Goal: Task Accomplishment & Management: Use online tool/utility

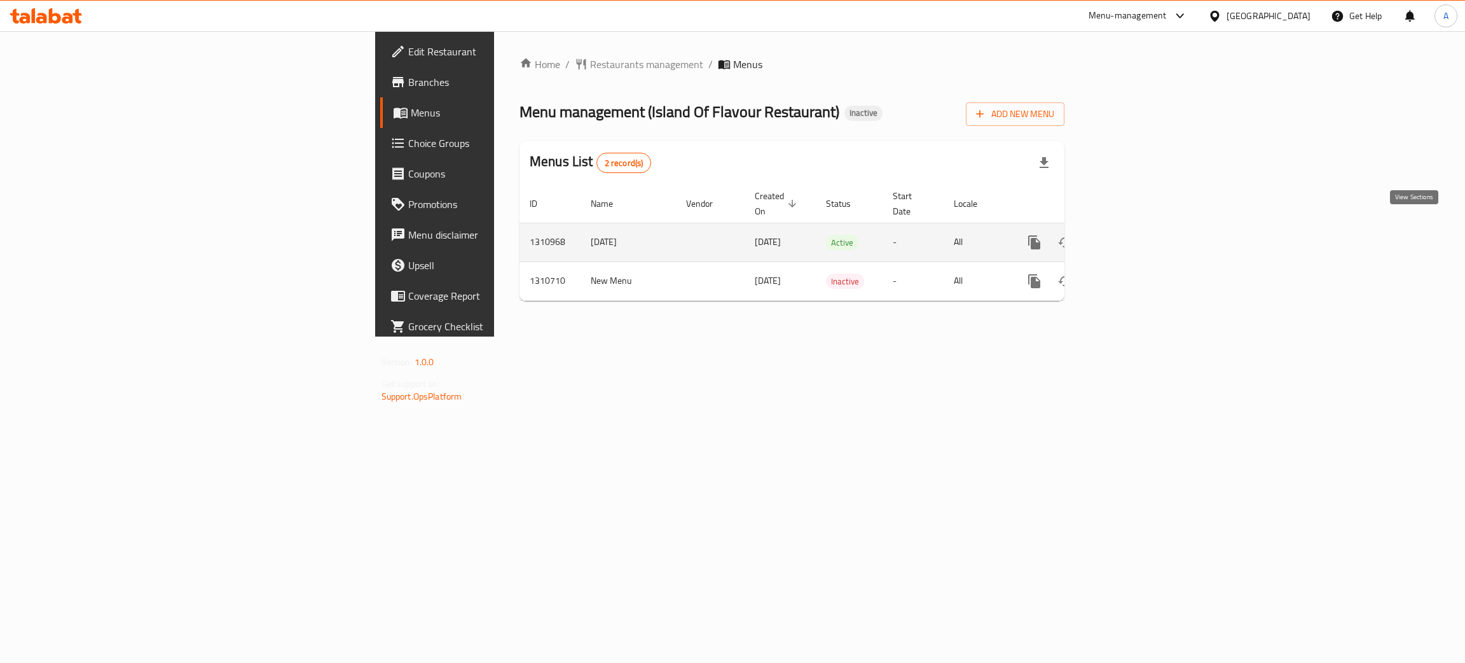
click at [1132, 237] on icon "enhanced table" at bounding box center [1125, 242] width 11 height 11
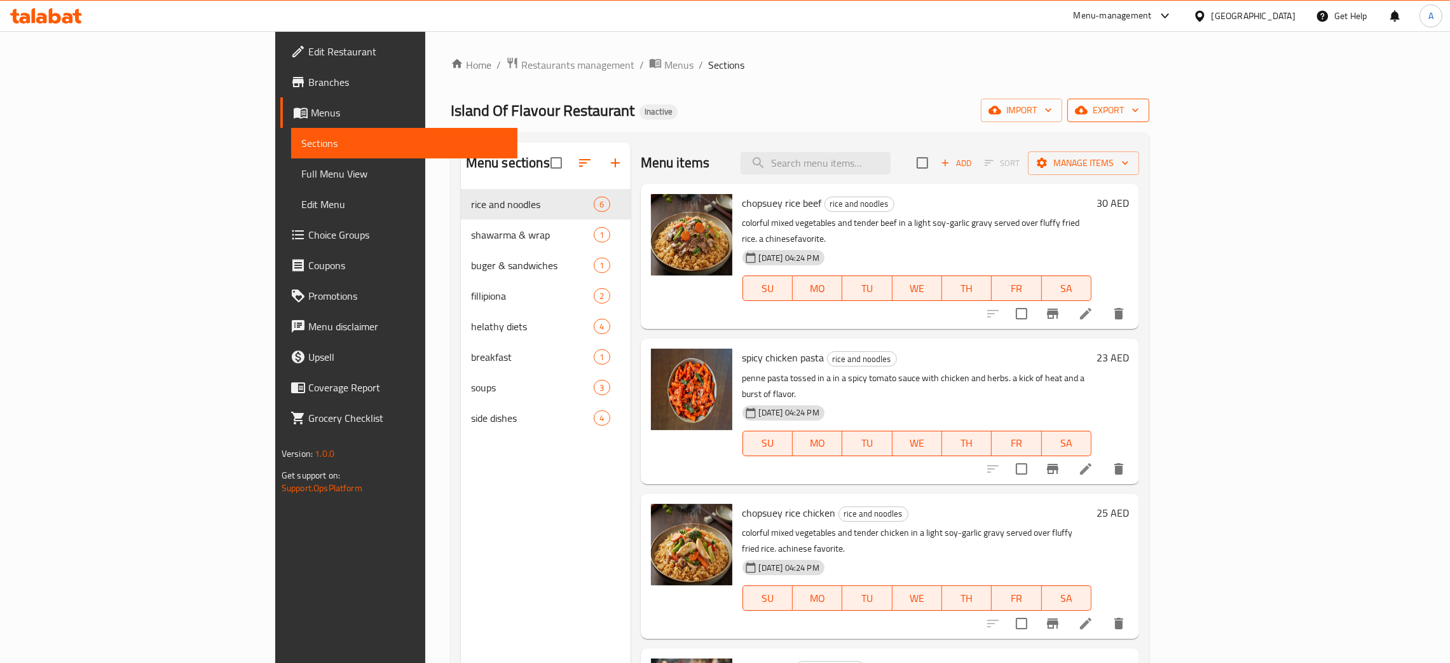
click at [1139, 104] on span "export" at bounding box center [1109, 110] width 62 height 16
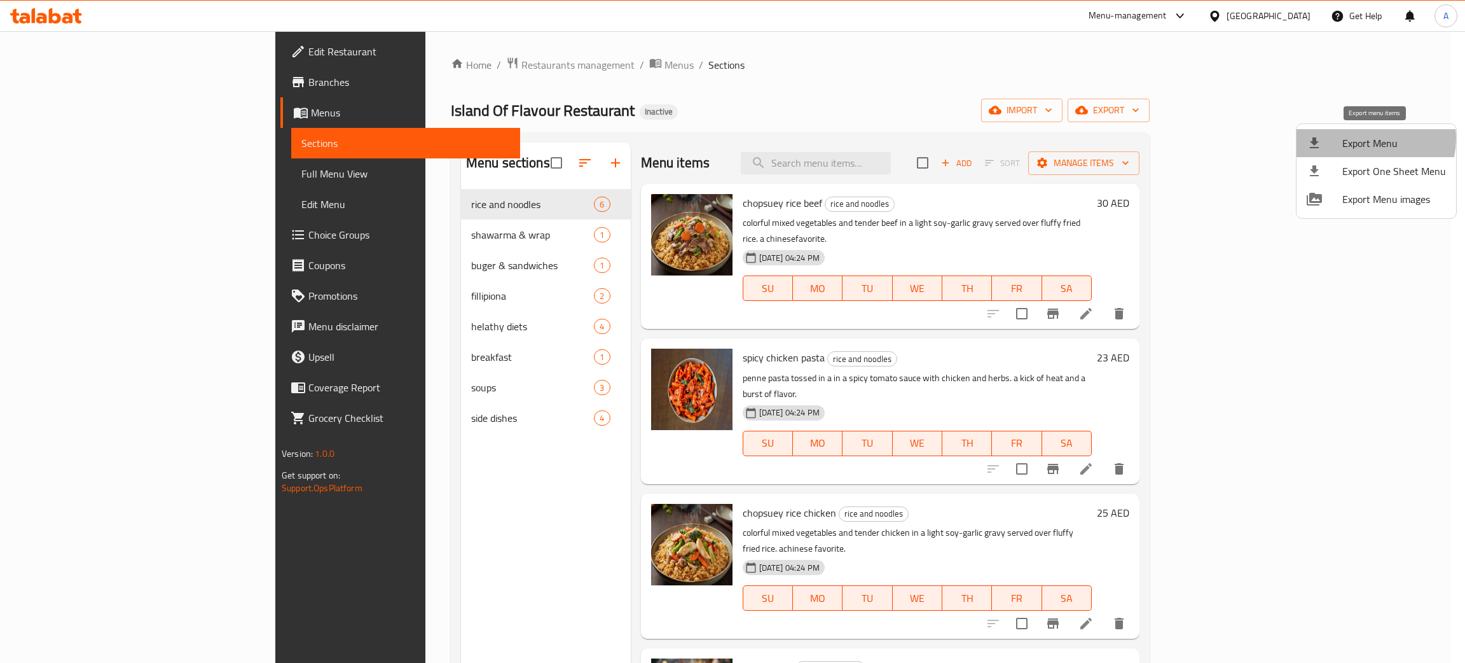
click at [1368, 139] on span "Export Menu" at bounding box center [1394, 142] width 104 height 15
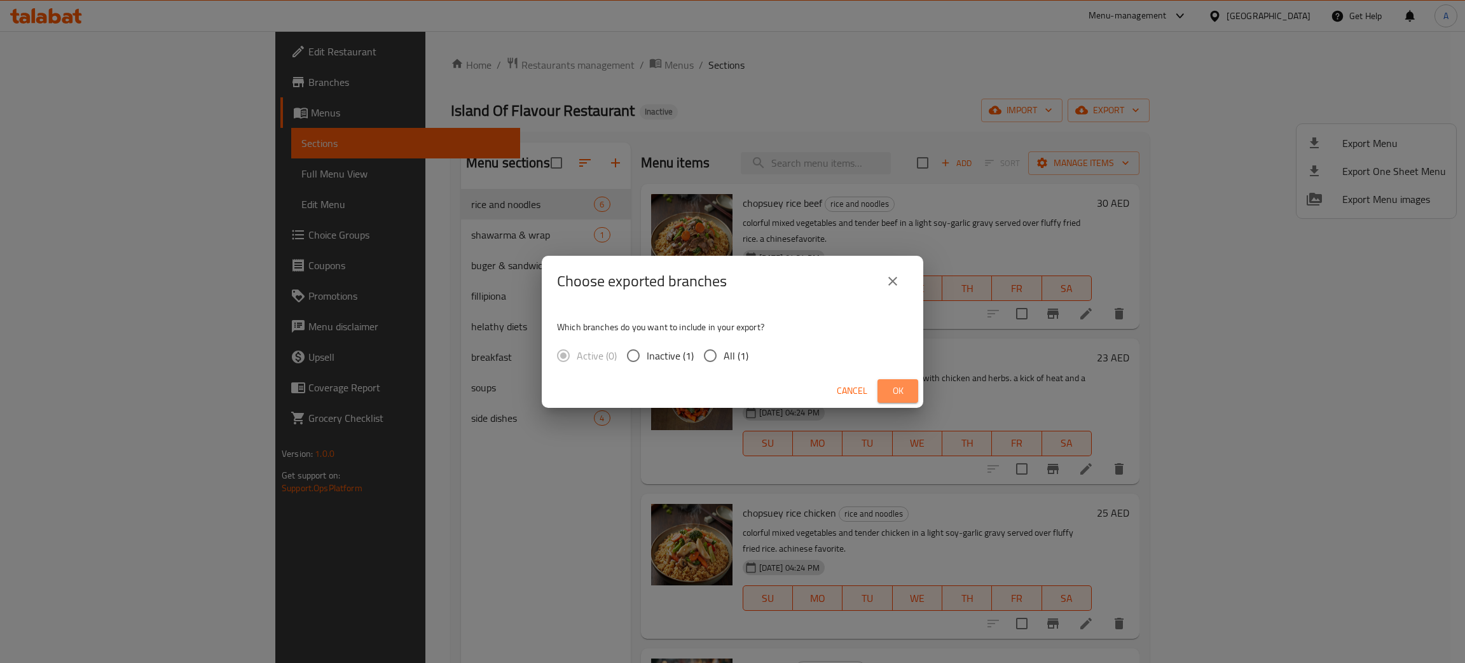
click at [900, 383] on span "Ok" at bounding box center [898, 391] width 20 height 16
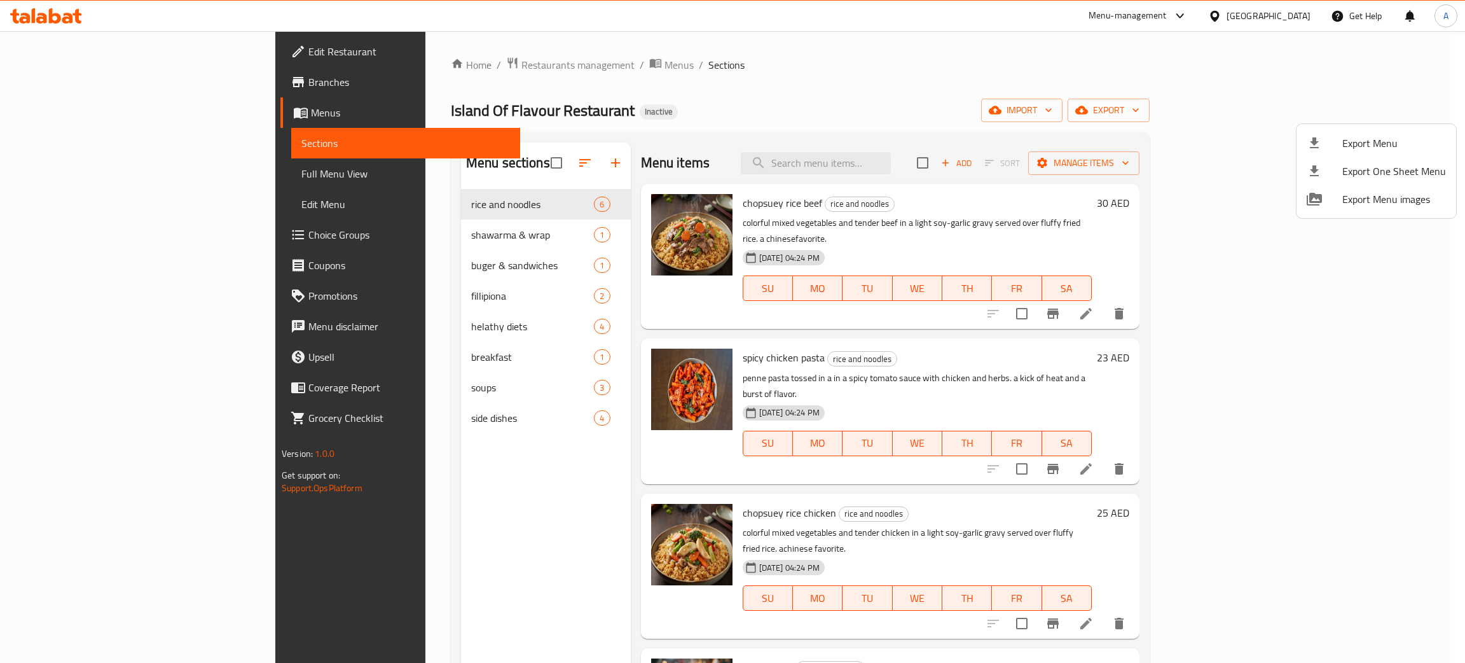
click at [1270, 15] on div at bounding box center [732, 331] width 1465 height 663
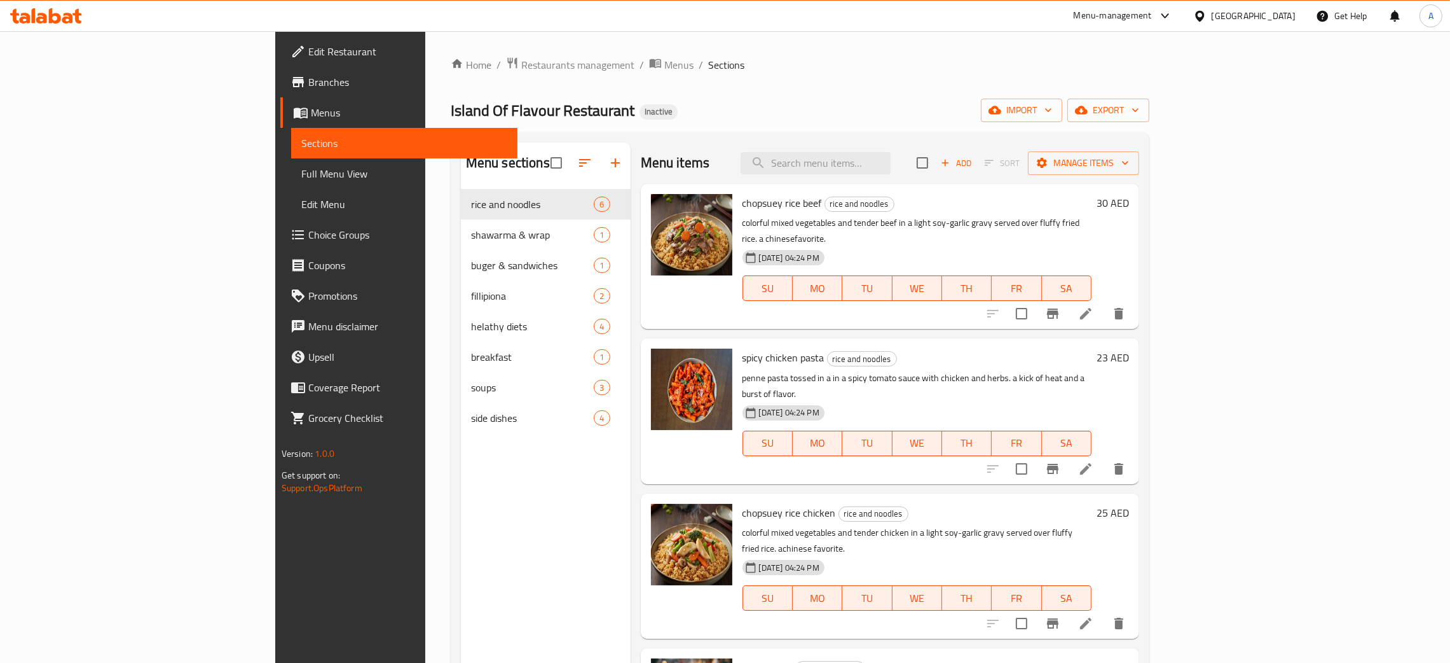
click at [1258, 10] on div "[GEOGRAPHIC_DATA]" at bounding box center [1254, 16] width 84 height 14
click at [1125, 137] on div "[GEOGRAPHIC_DATA]" at bounding box center [1158, 130] width 104 height 29
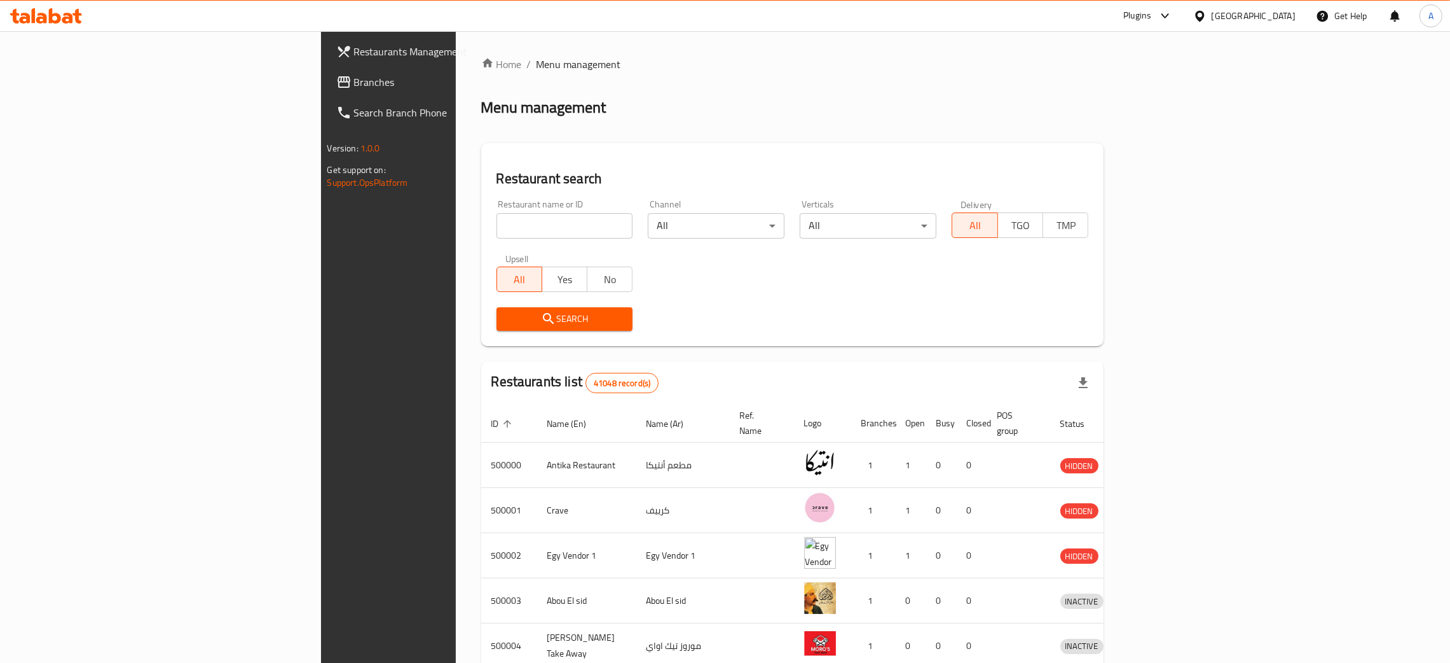
click at [497, 235] on input "search" at bounding box center [565, 225] width 137 height 25
paste input "602861"
type input "602861"
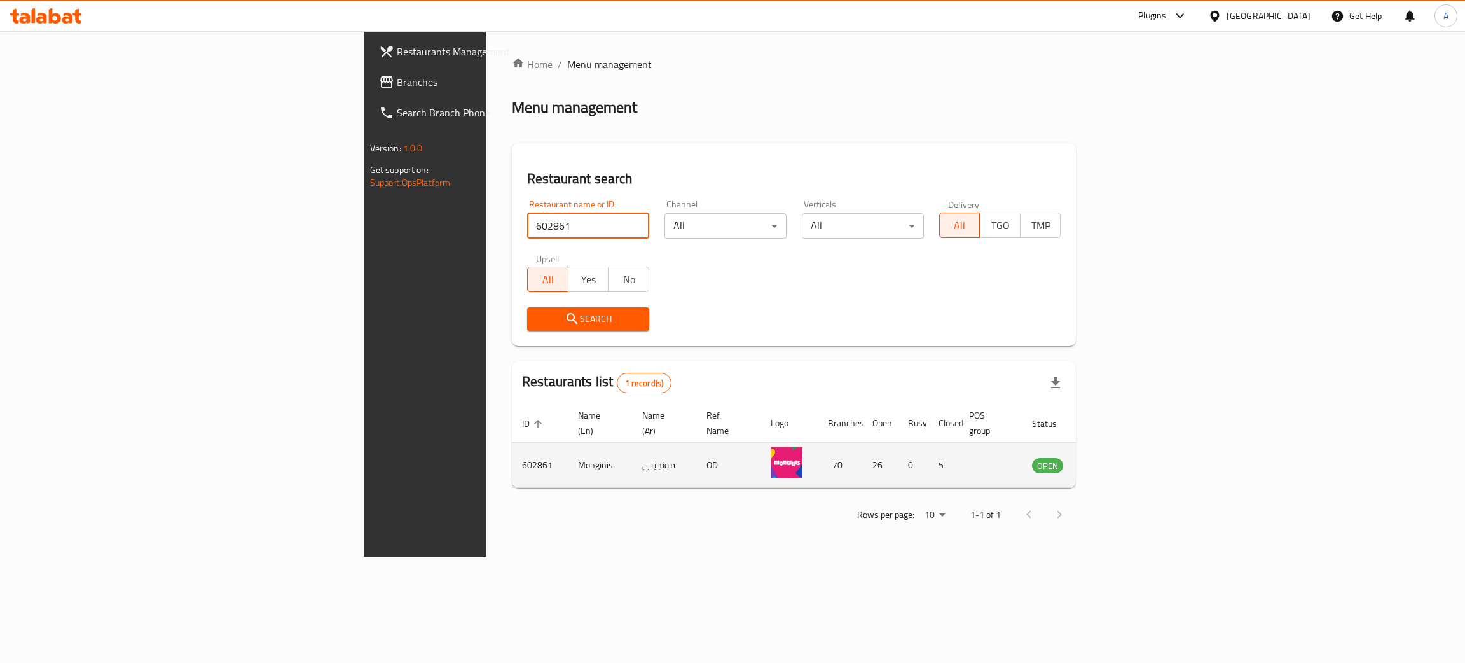
click at [1113, 460] on icon "enhanced table" at bounding box center [1106, 465] width 14 height 11
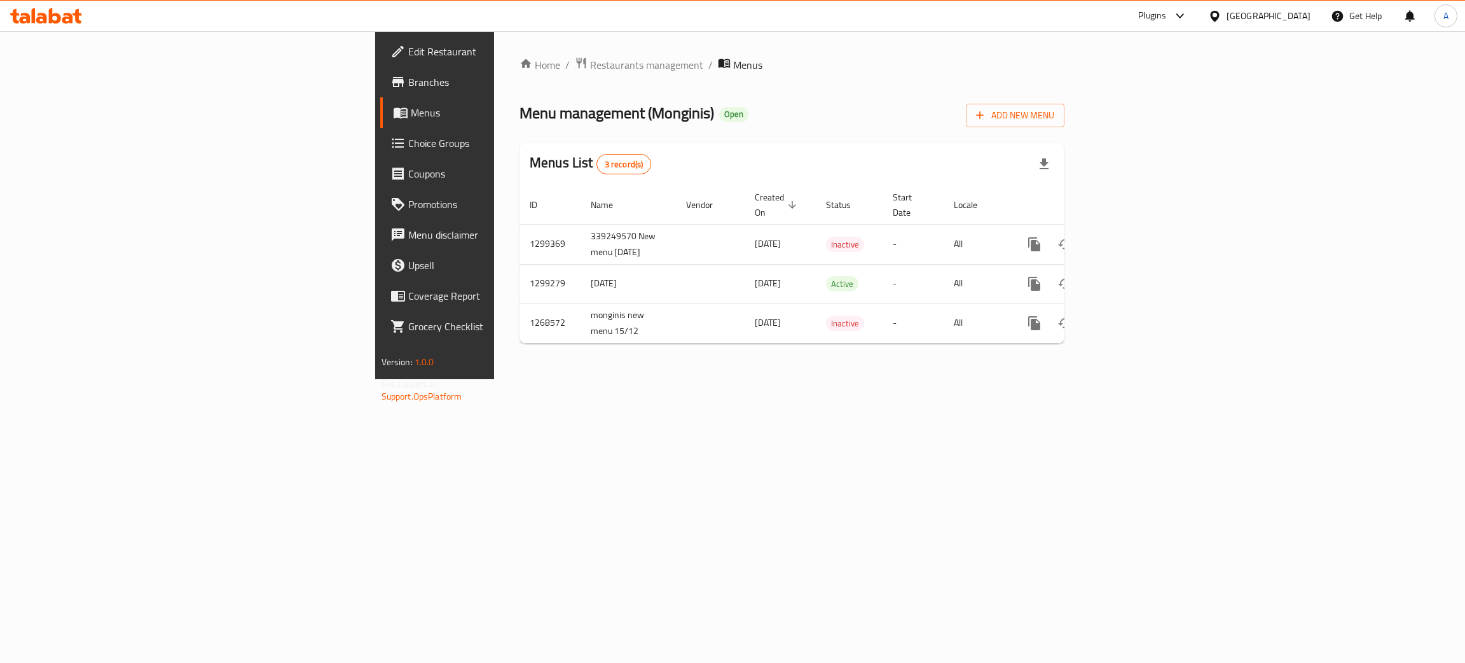
click at [408, 85] on span "Branches" at bounding box center [509, 81] width 202 height 15
